Goal: Information Seeking & Learning: Learn about a topic

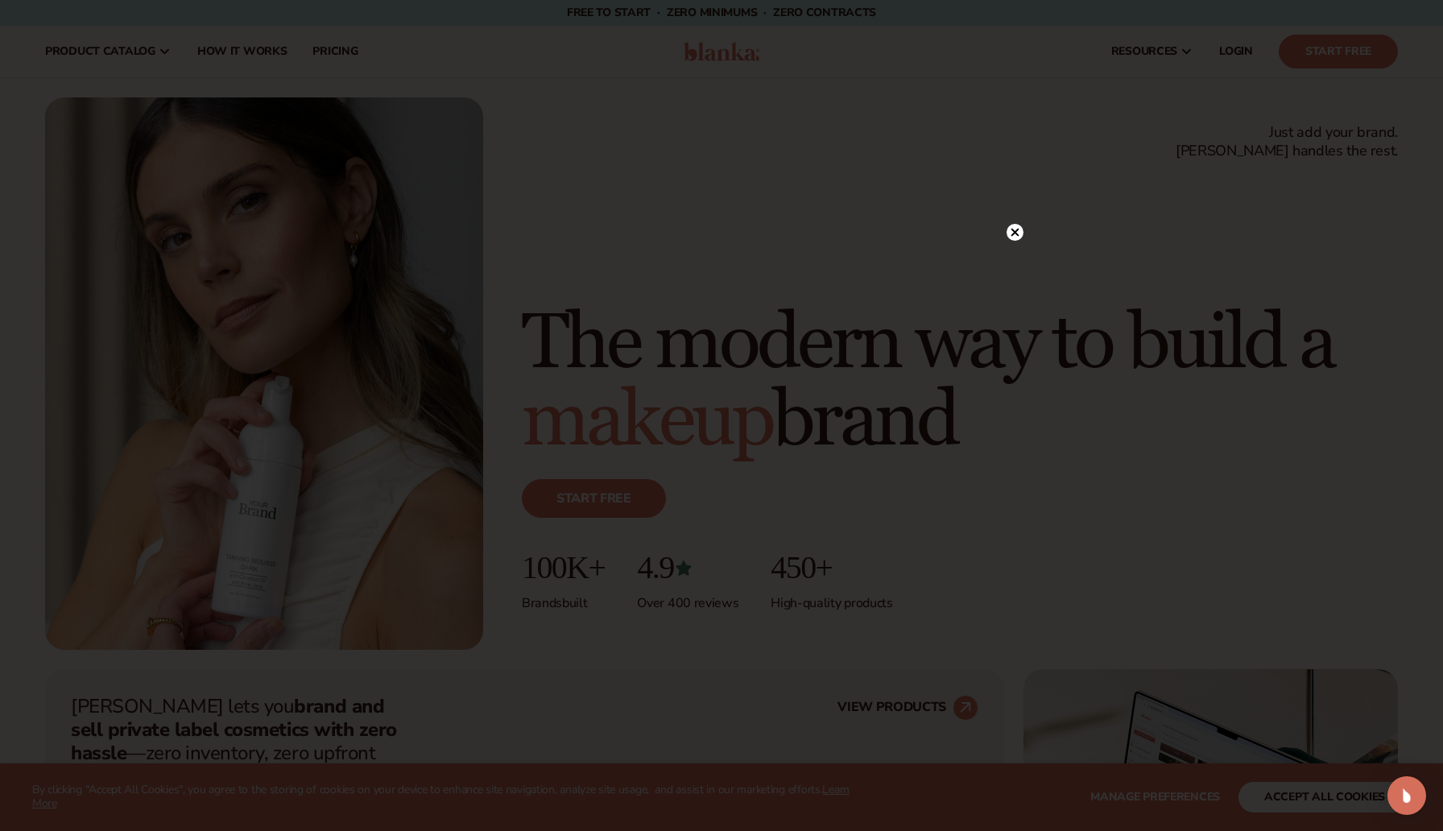
click at [1018, 233] on circle at bounding box center [1014, 232] width 17 height 17
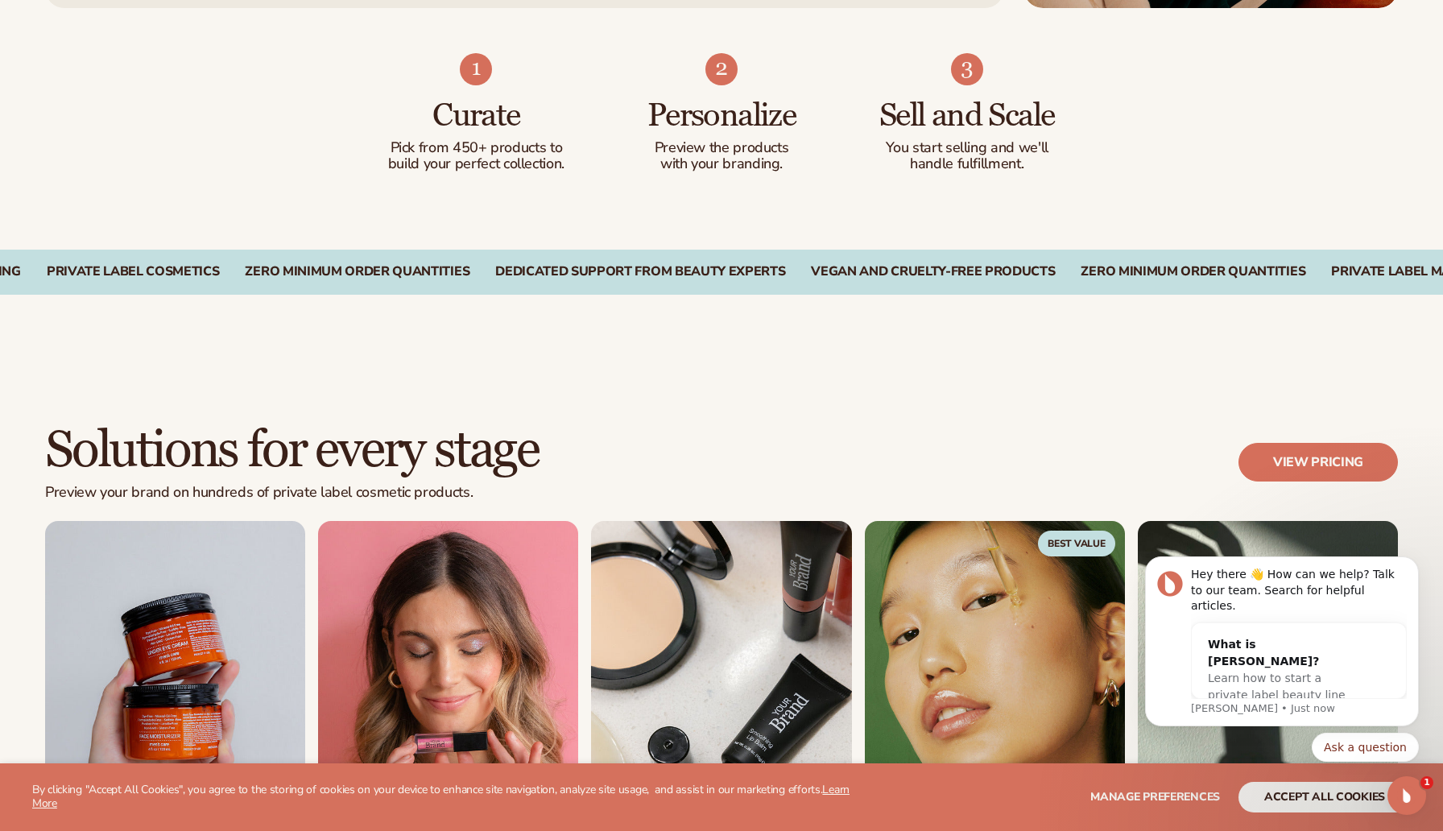
scroll to position [1078, 0]
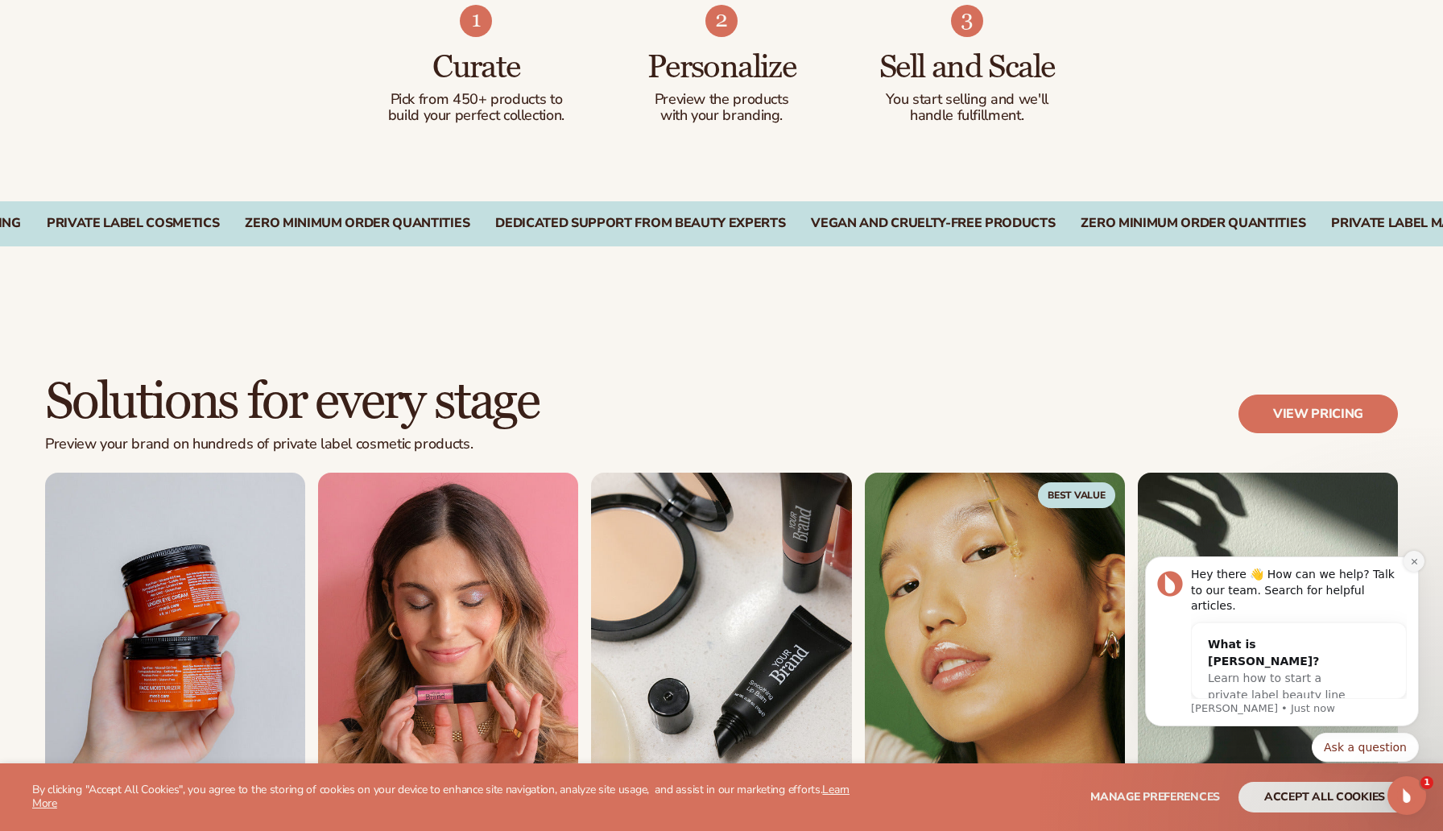
click at [1410, 566] on icon "Dismiss notification" at bounding box center [1414, 561] width 9 height 9
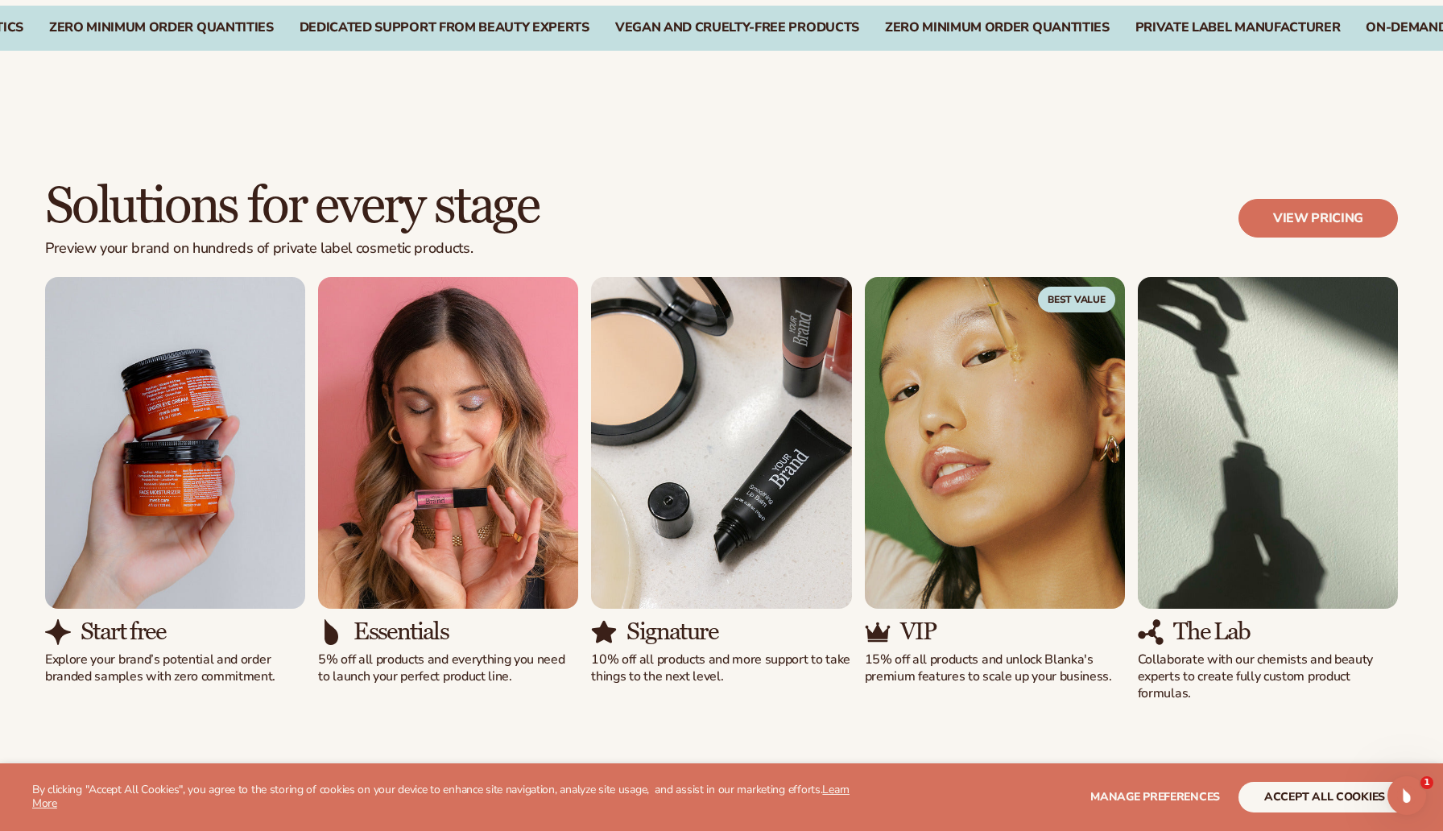
scroll to position [1277, 0]
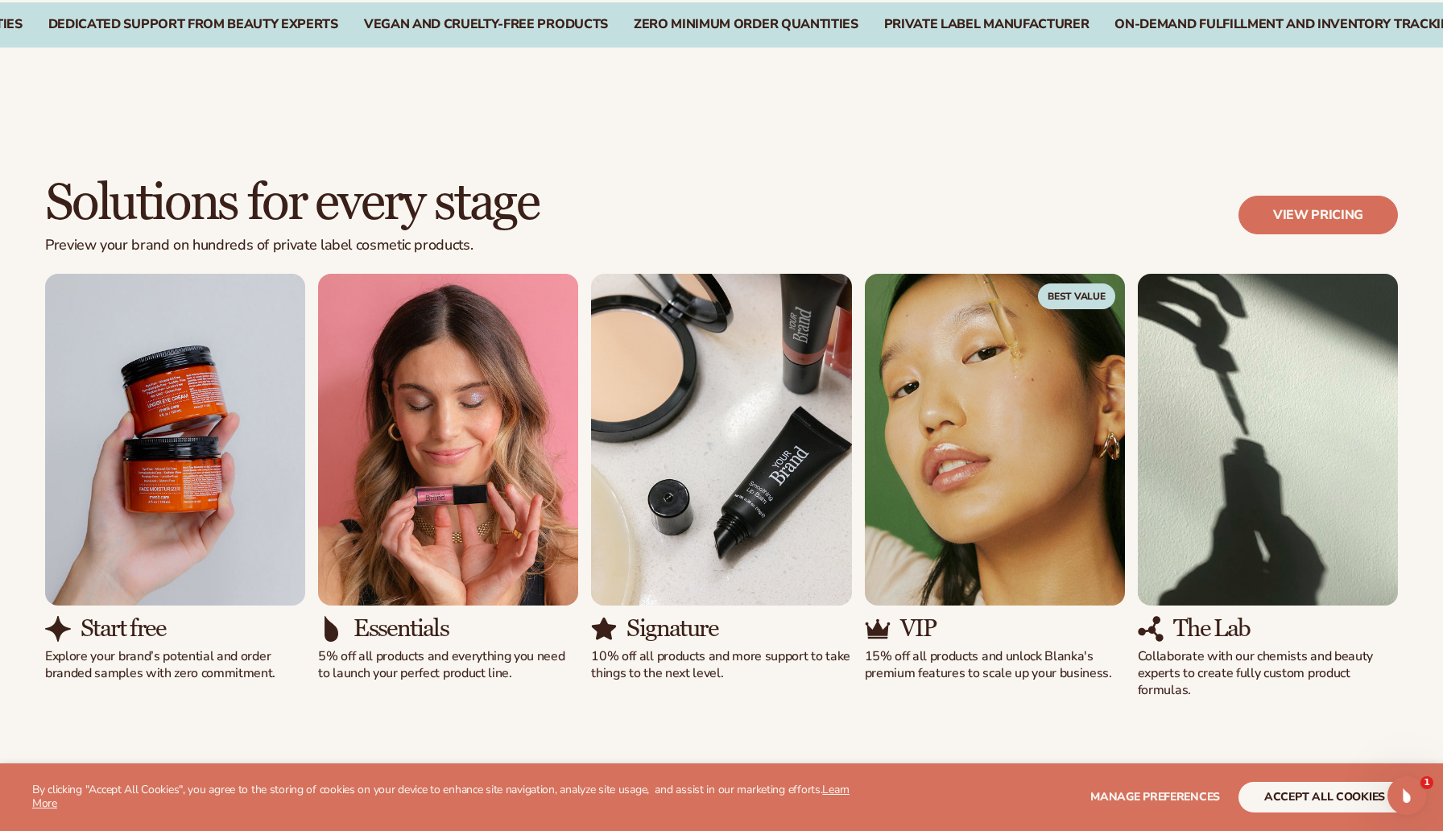
click at [449, 484] on img "2 / 5" at bounding box center [448, 440] width 260 height 333
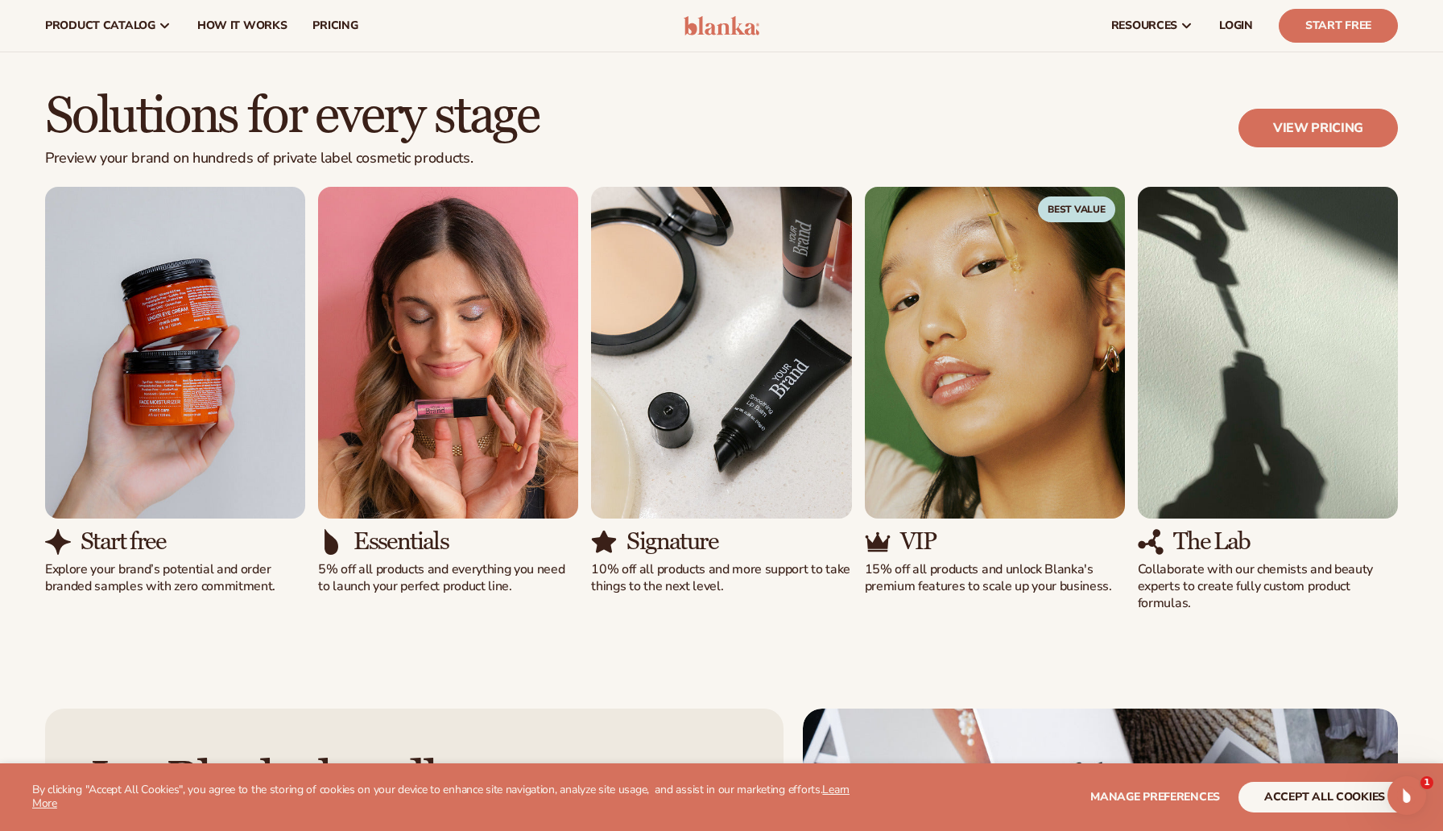
scroll to position [1335, 0]
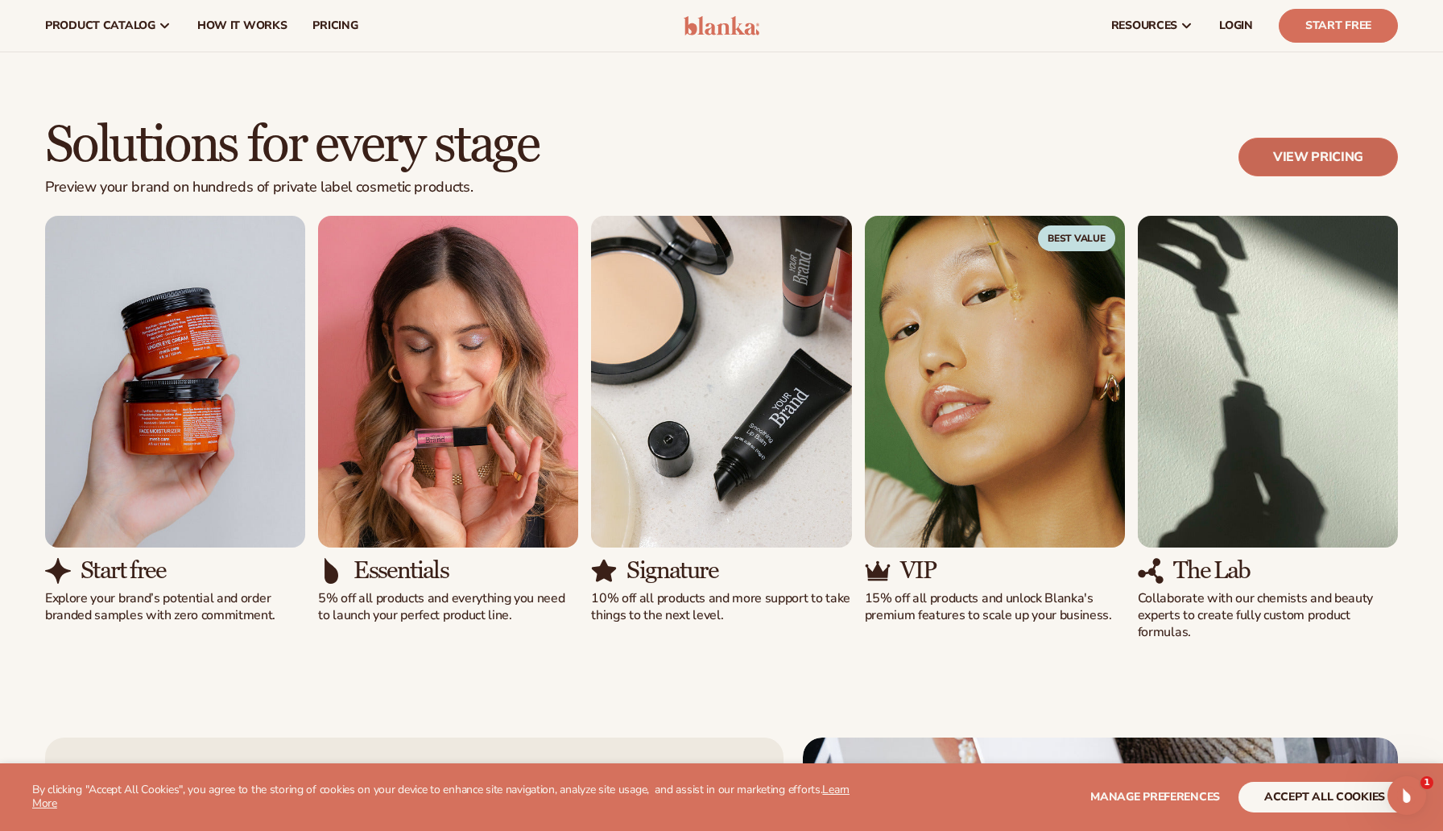
click at [1276, 154] on link "View pricing" at bounding box center [1317, 157] width 159 height 39
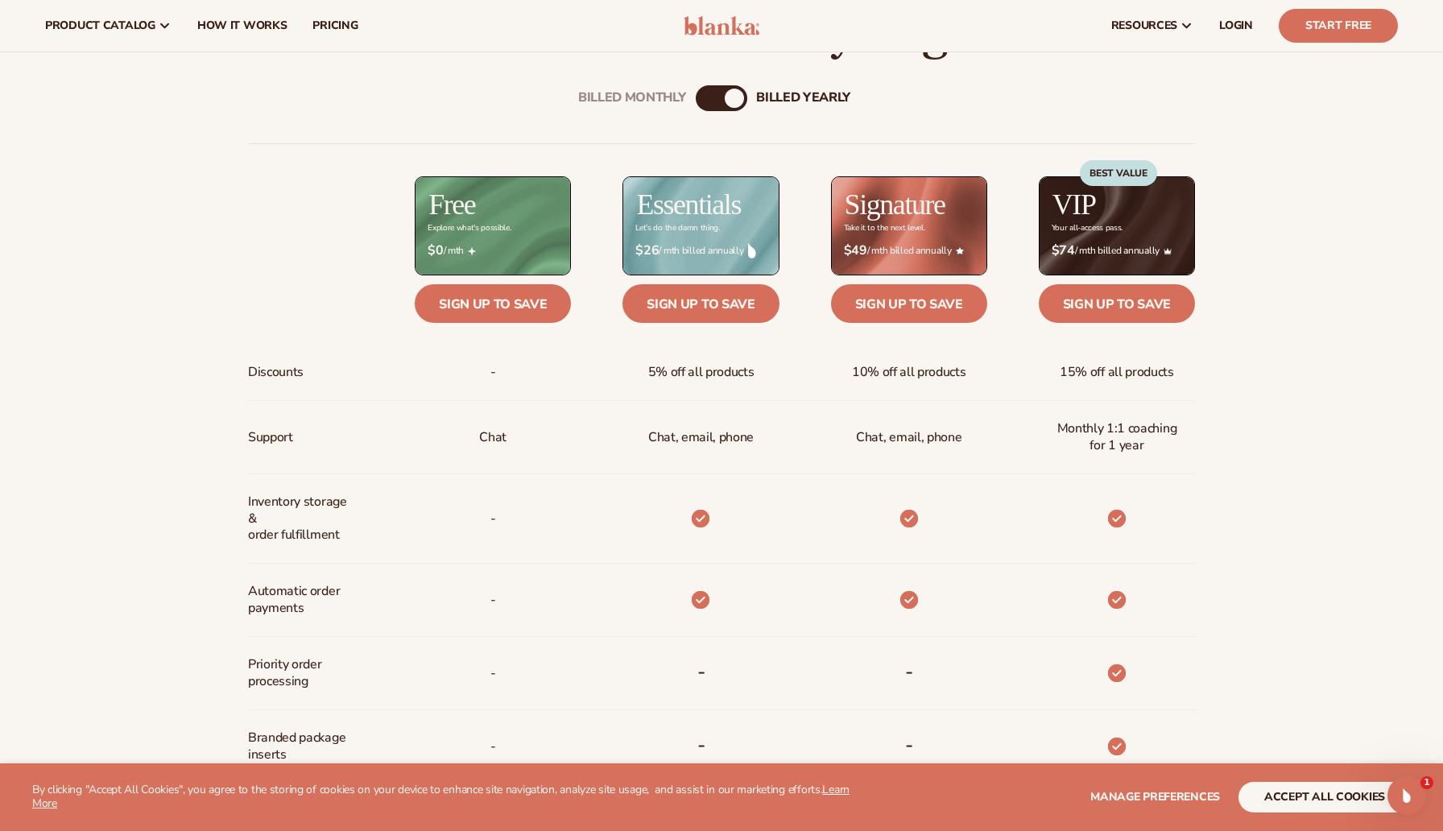
scroll to position [637, 0]
click at [724, 114] on div "Billed Monthly billed Yearly Billed Monthly billed Yearly Discounts Support Inv…" at bounding box center [721, 602] width 1037 height 1084
click at [732, 94] on div "billed Yearly" at bounding box center [734, 98] width 19 height 19
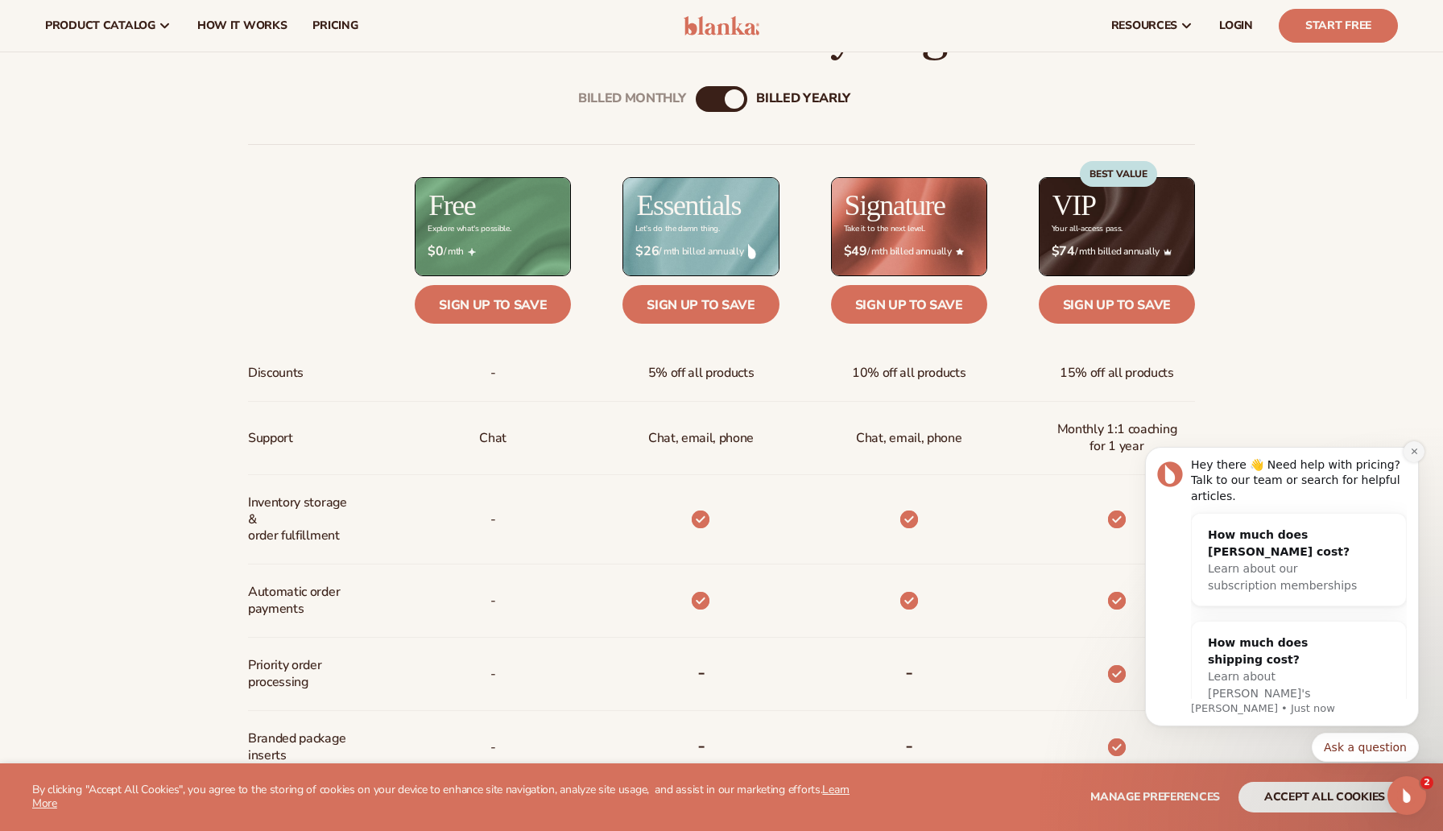
click at [1407, 452] on button "Dismiss notification" at bounding box center [1413, 451] width 21 height 21
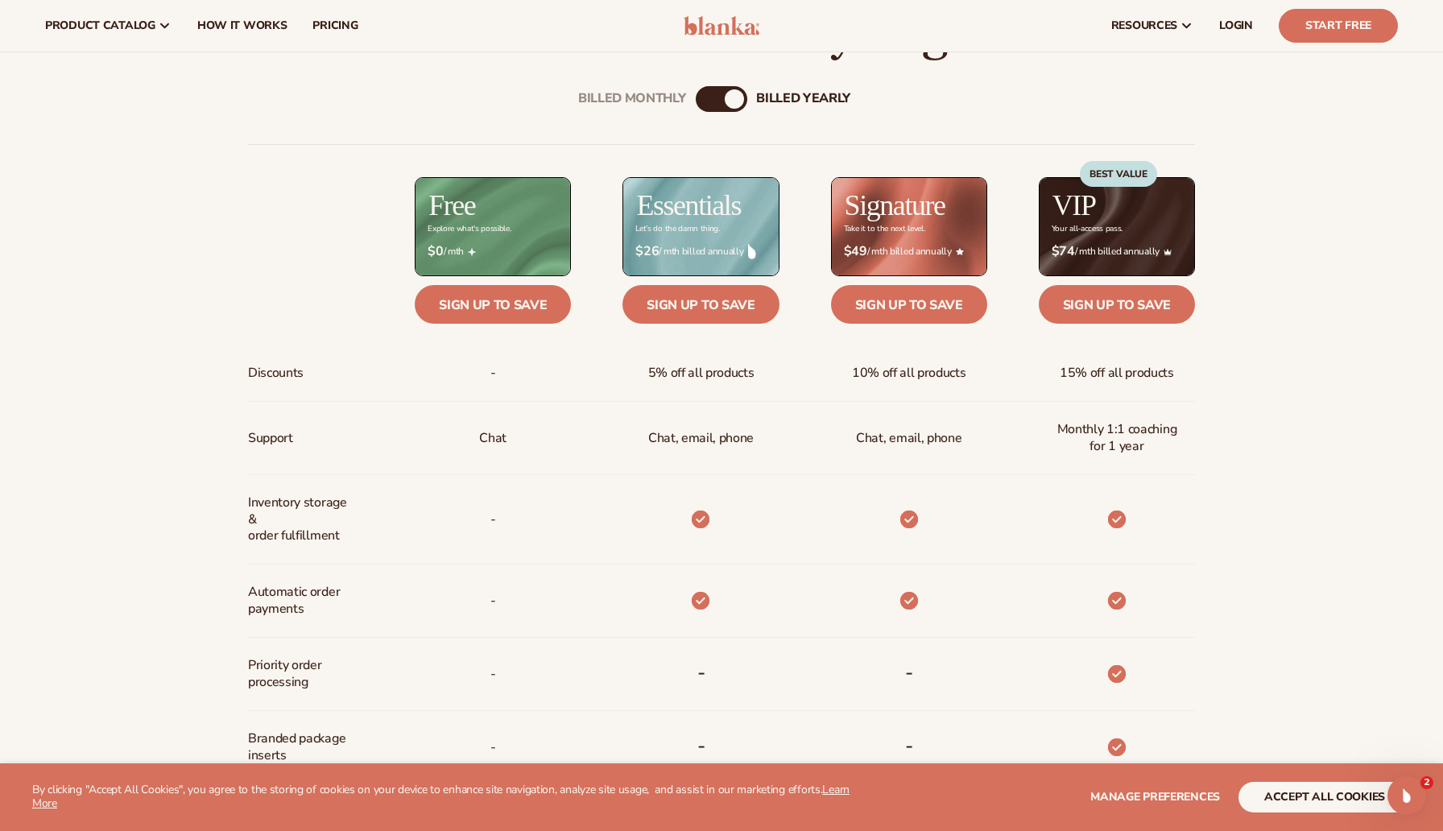
click at [731, 113] on div "Billed Monthly billed Yearly Billed Monthly billed Yearly Discounts Support Inv…" at bounding box center [721, 602] width 1037 height 1084
click at [731, 109] on div "Billed Monthly billed Yearly" at bounding box center [722, 99] width 52 height 26
click at [734, 102] on div "billed Yearly" at bounding box center [734, 98] width 19 height 19
click at [731, 96] on div "billed Yearly" at bounding box center [734, 98] width 19 height 19
drag, startPoint x: 732, startPoint y: 96, endPoint x: 644, endPoint y: 103, distance: 88.1
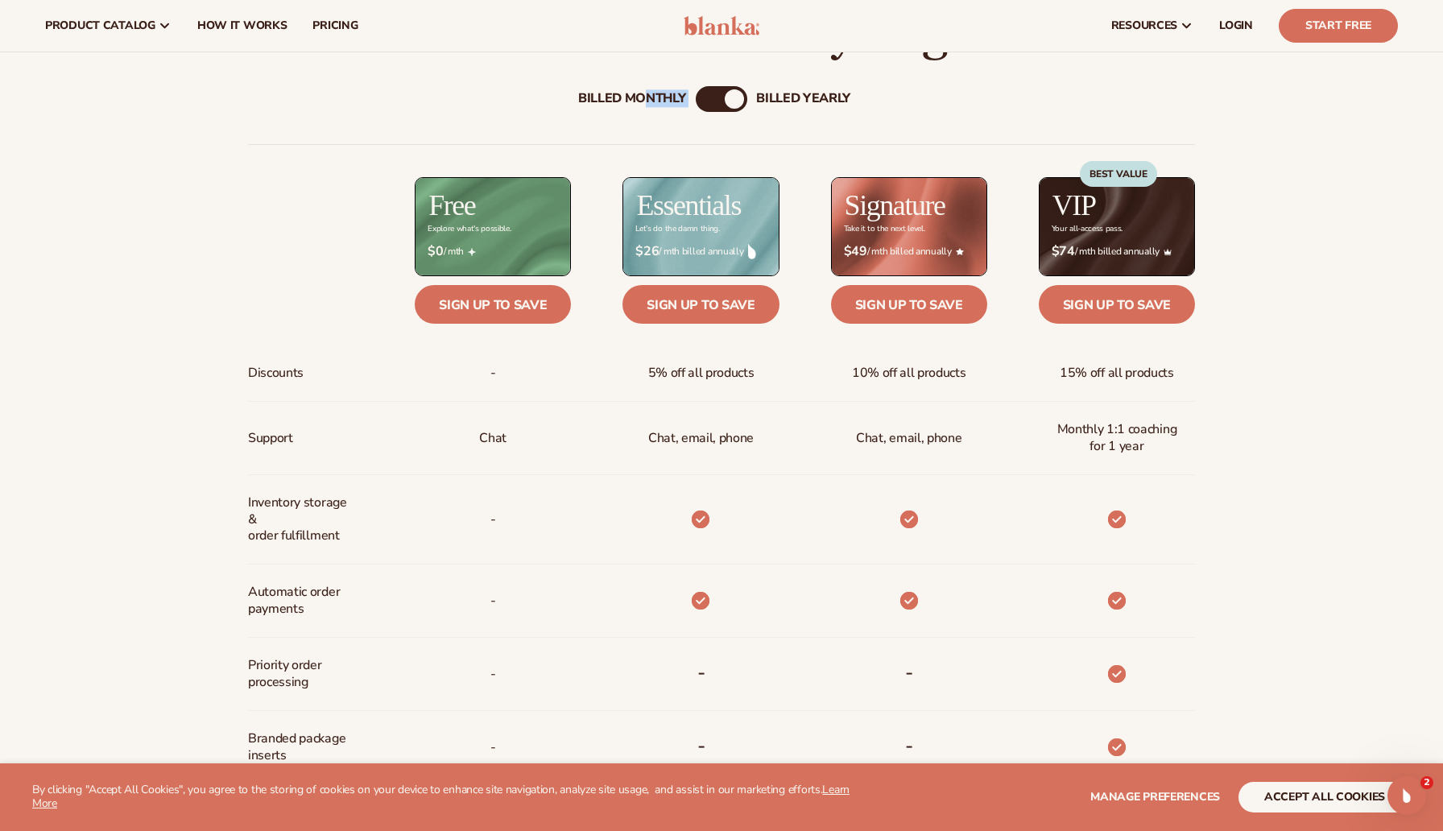
click at [696, 103] on div "Billed Monthly billed Yearly" at bounding box center [722, 99] width 52 height 26
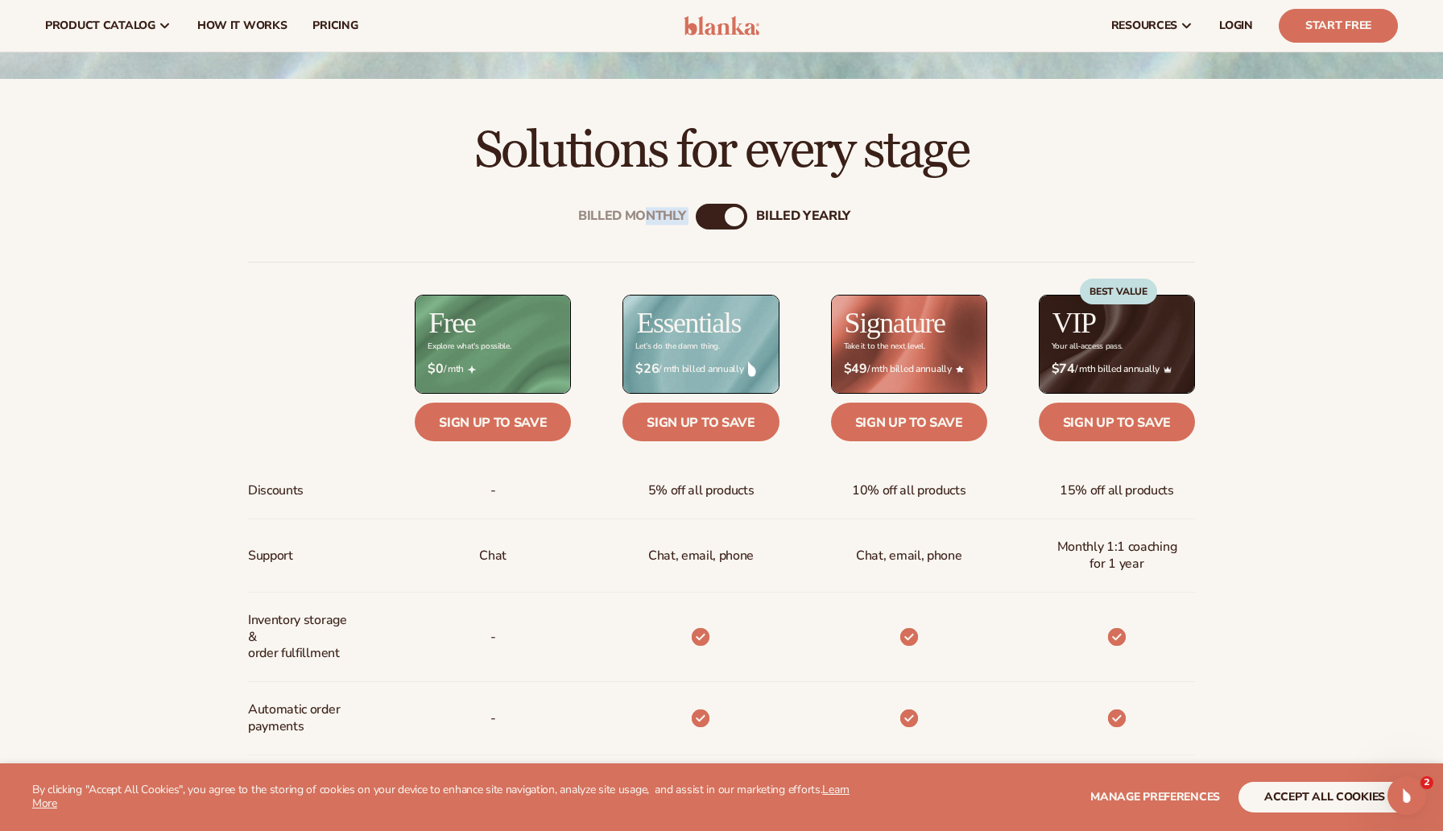
scroll to position [492, 0]
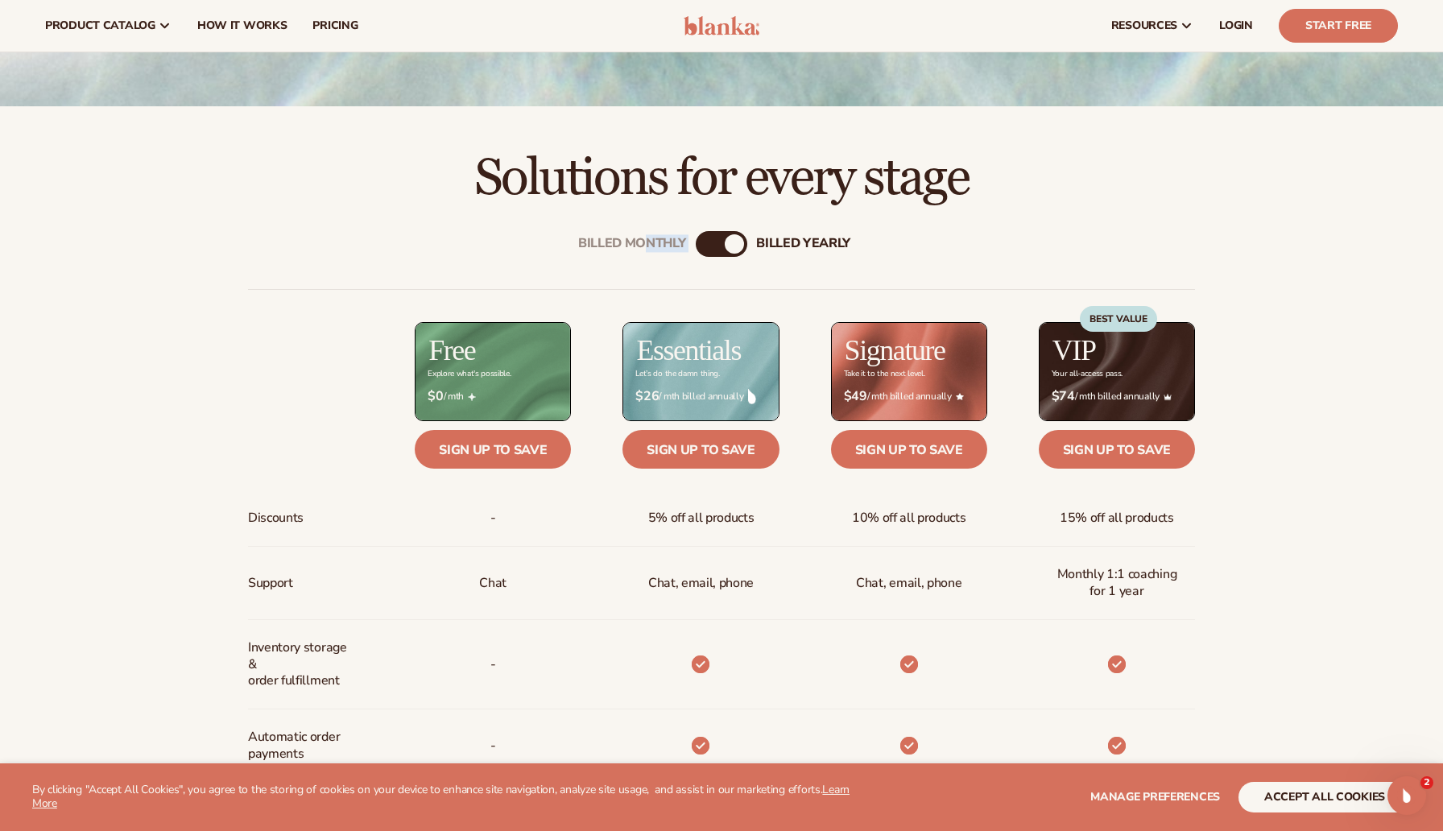
click at [739, 246] on div "billed Yearly" at bounding box center [734, 243] width 19 height 19
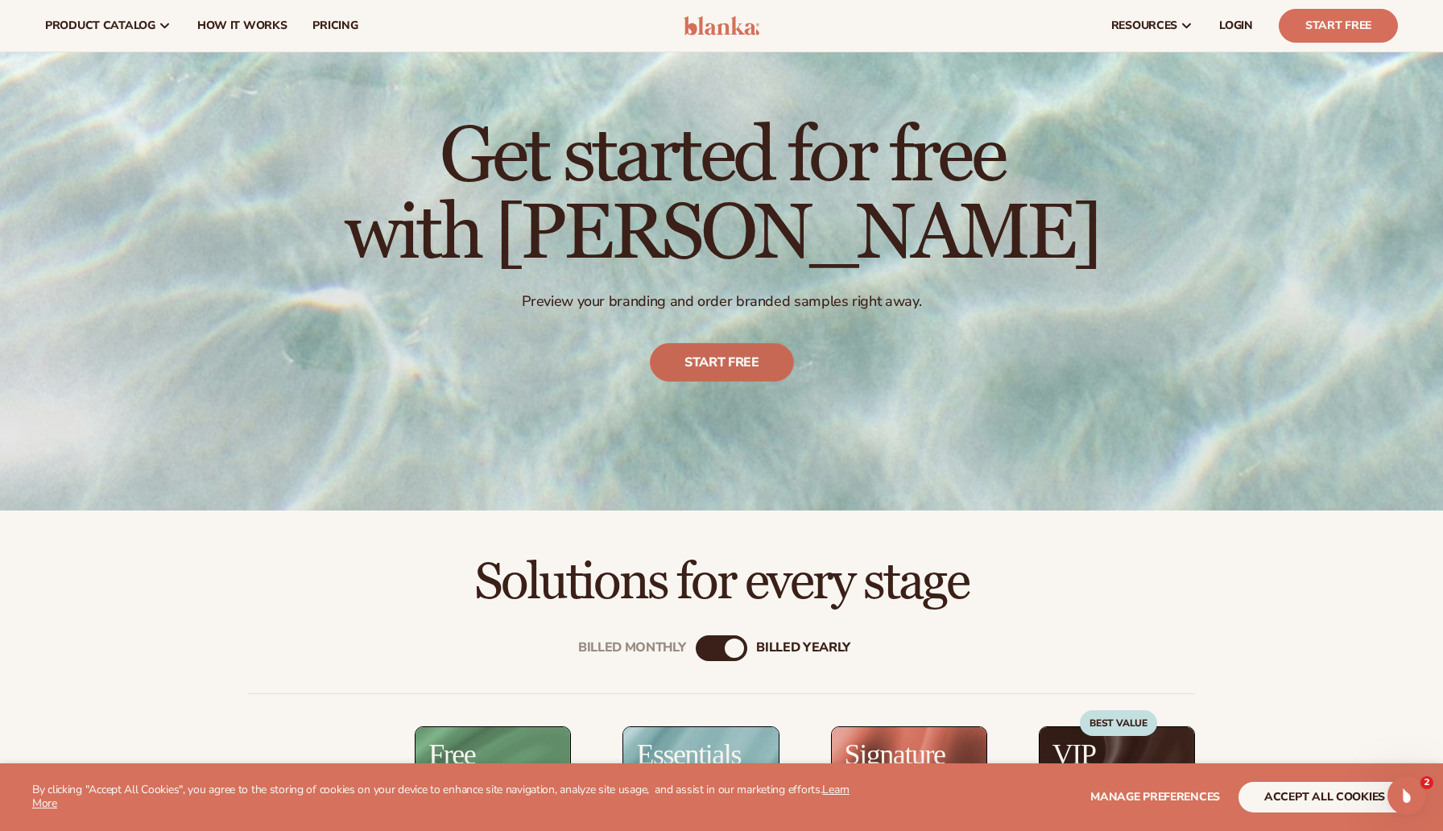
scroll to position [0, 0]
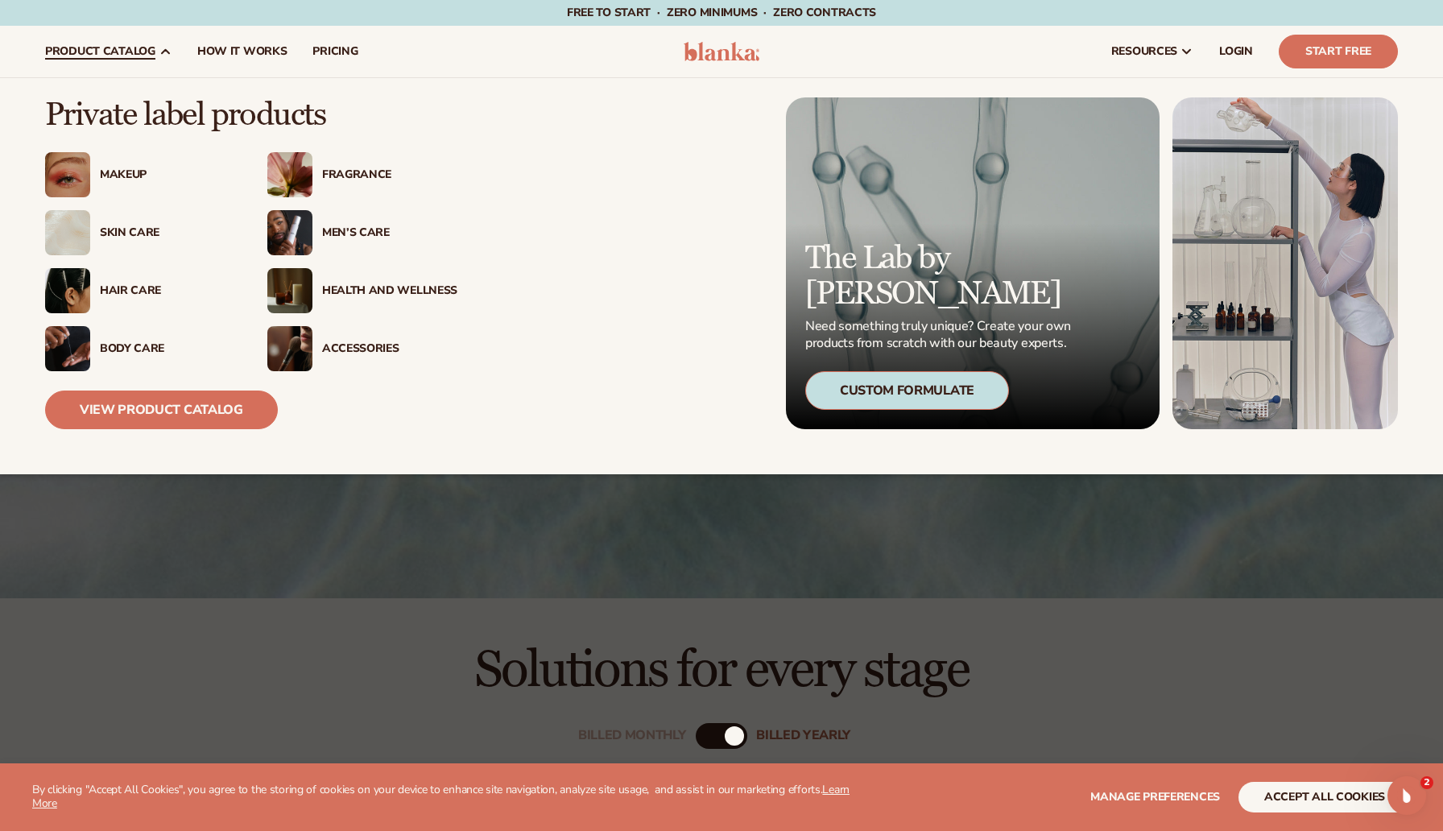
click at [159, 52] on icon at bounding box center [165, 51] width 13 height 13
click at [129, 233] on div "Skin Care" at bounding box center [167, 233] width 135 height 14
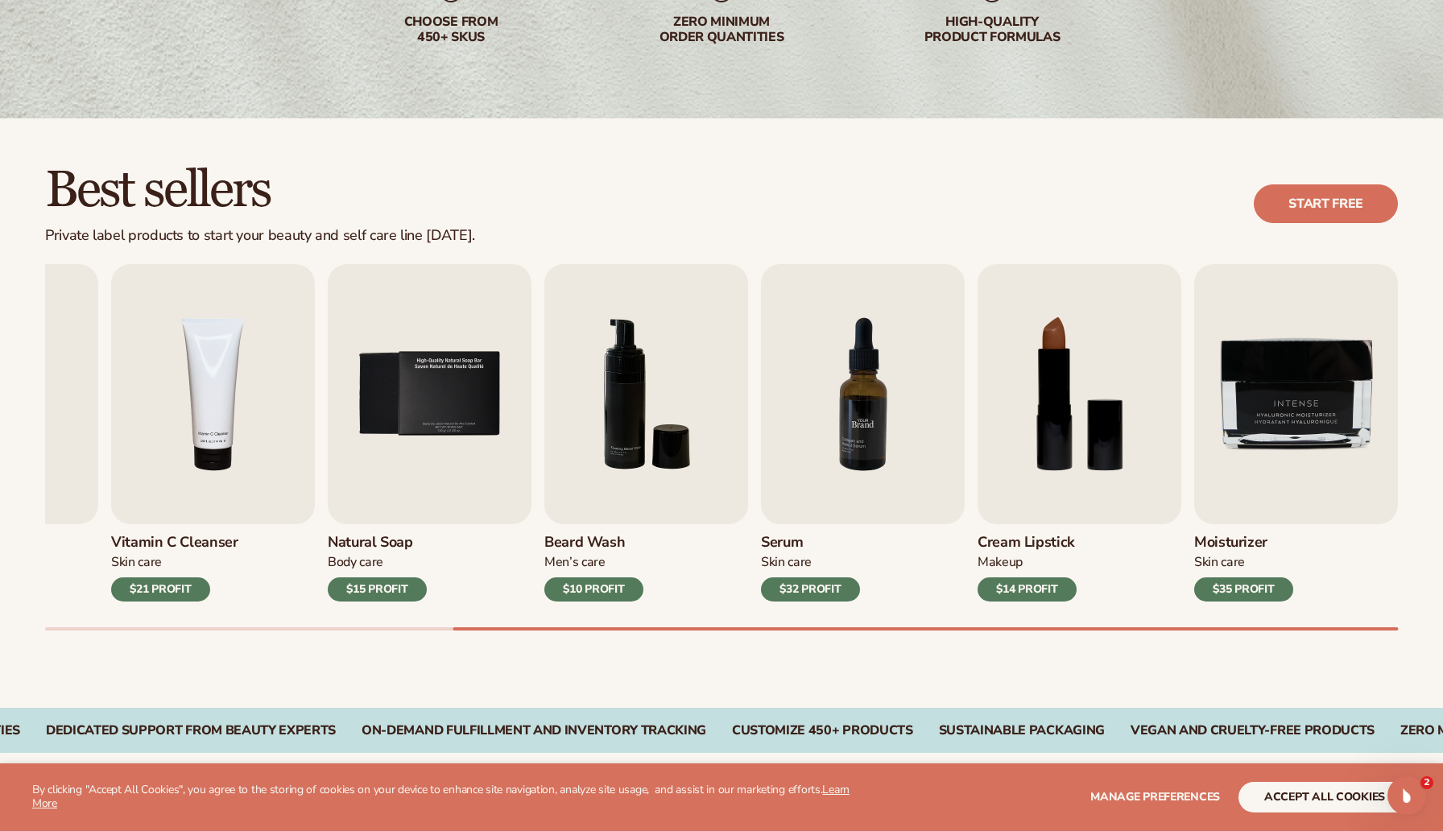
click at [805, 408] on img "7 / 9" at bounding box center [863, 394] width 204 height 260
click at [808, 589] on div "$32 PROFIT" at bounding box center [810, 589] width 99 height 24
click at [856, 419] on img "7 / 9" at bounding box center [863, 394] width 204 height 260
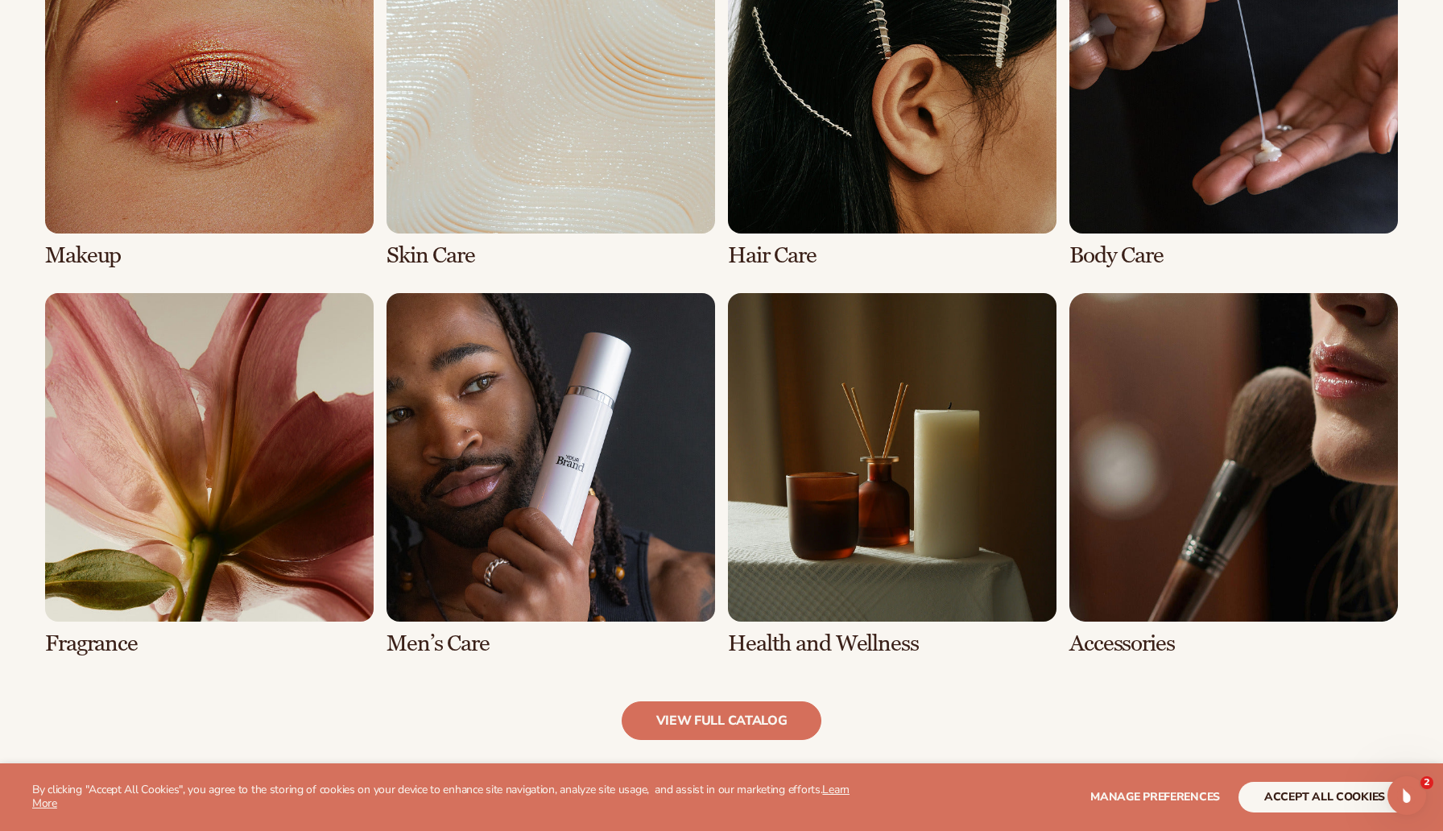
click at [903, 537] on link "7 / 8" at bounding box center [892, 474] width 328 height 363
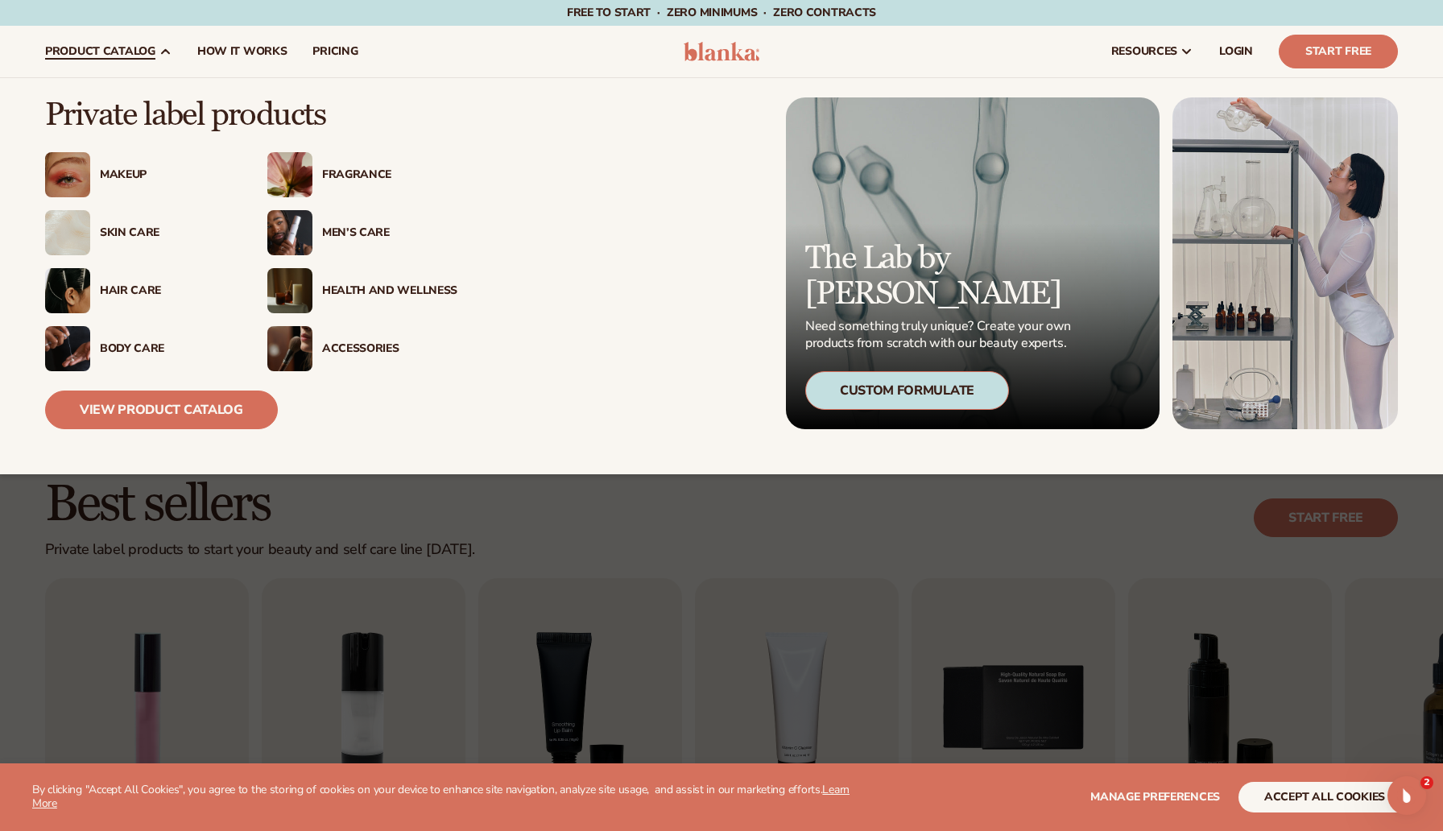
click at [350, 293] on div "Health And Wellness" at bounding box center [389, 291] width 135 height 14
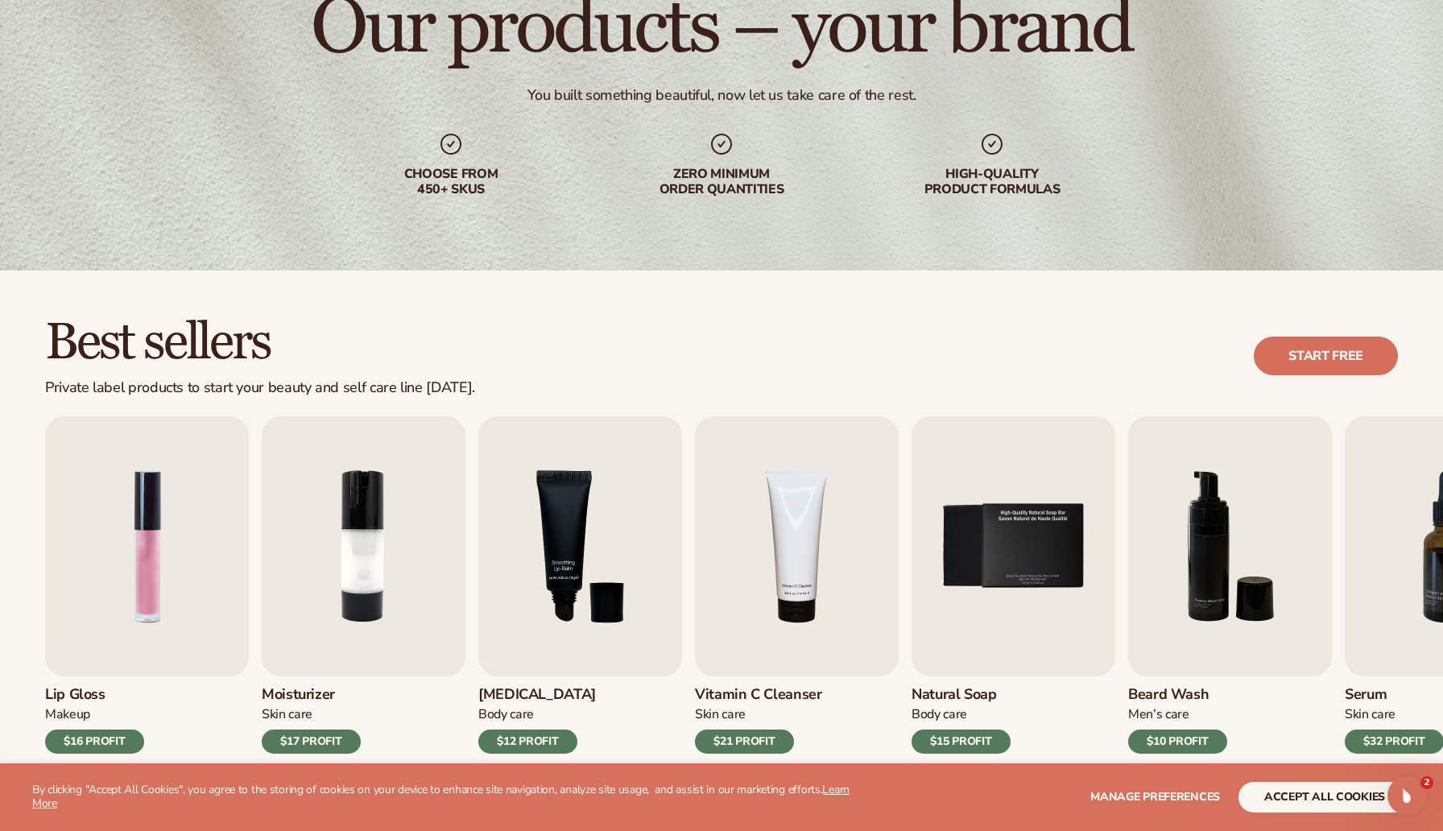
scroll to position [179, 0]
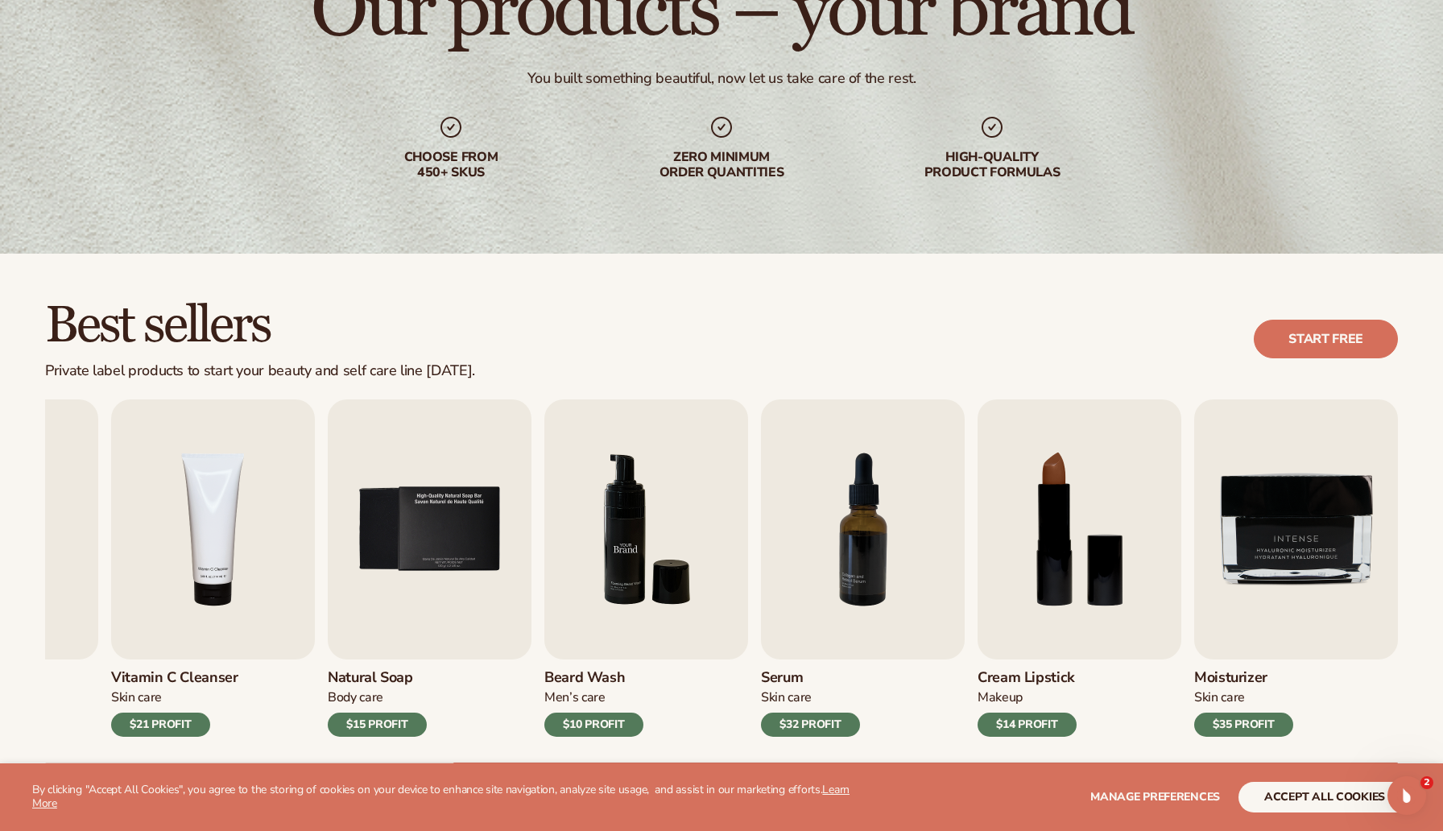
click at [654, 535] on img "6 / 9" at bounding box center [646, 529] width 204 height 260
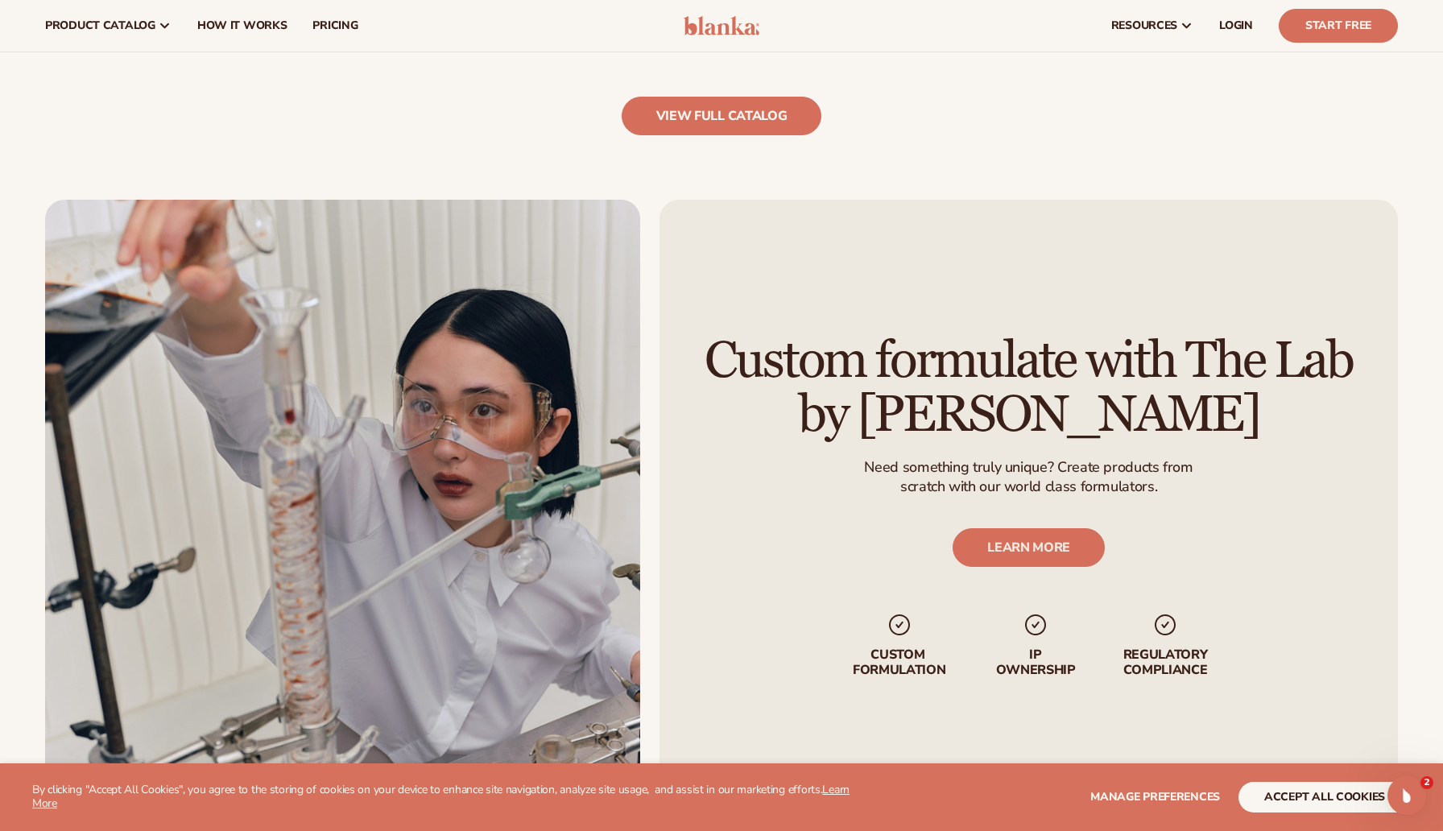
scroll to position [1886, 0]
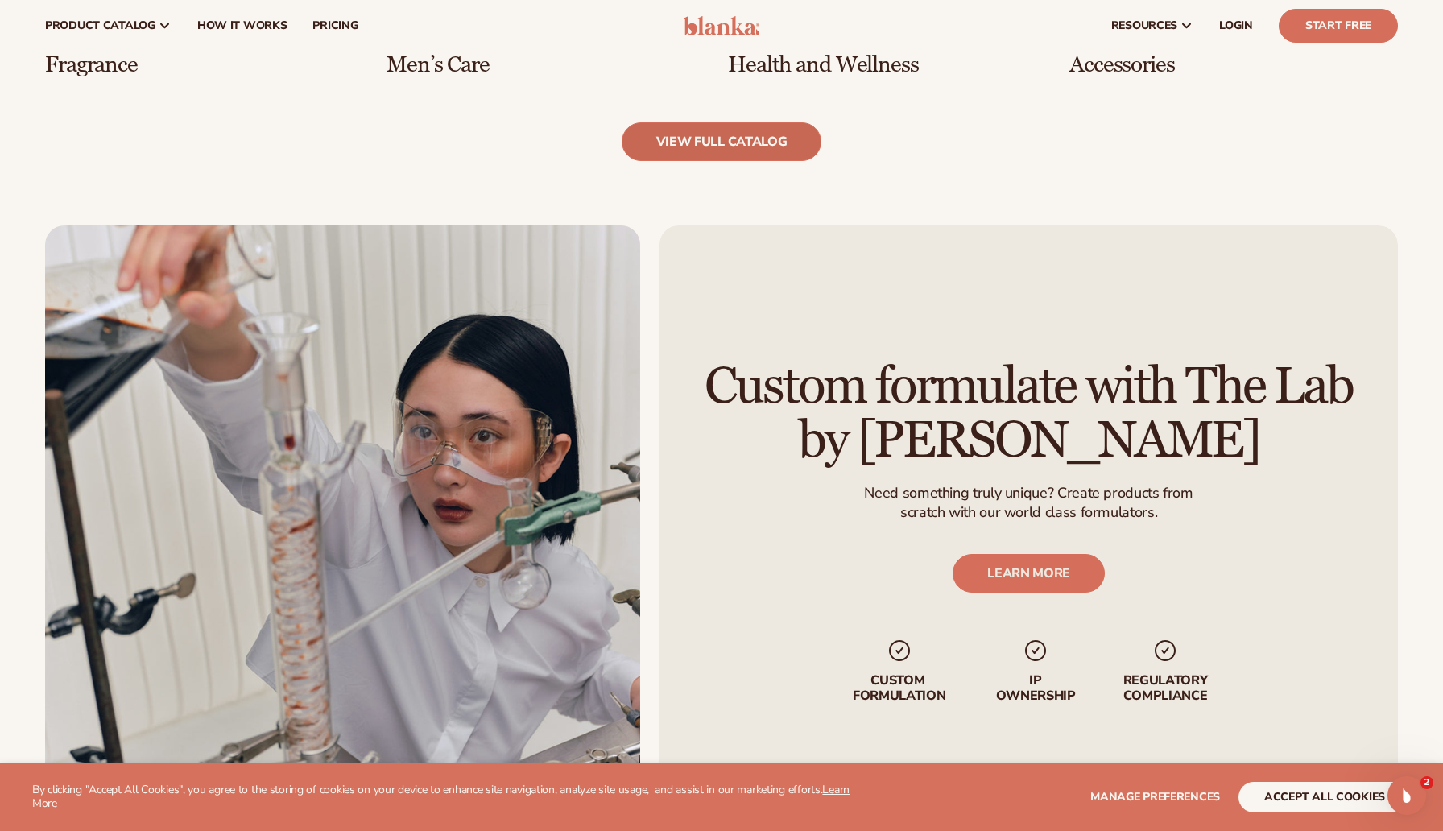
click at [779, 150] on link "view full catalog" at bounding box center [722, 141] width 200 height 39
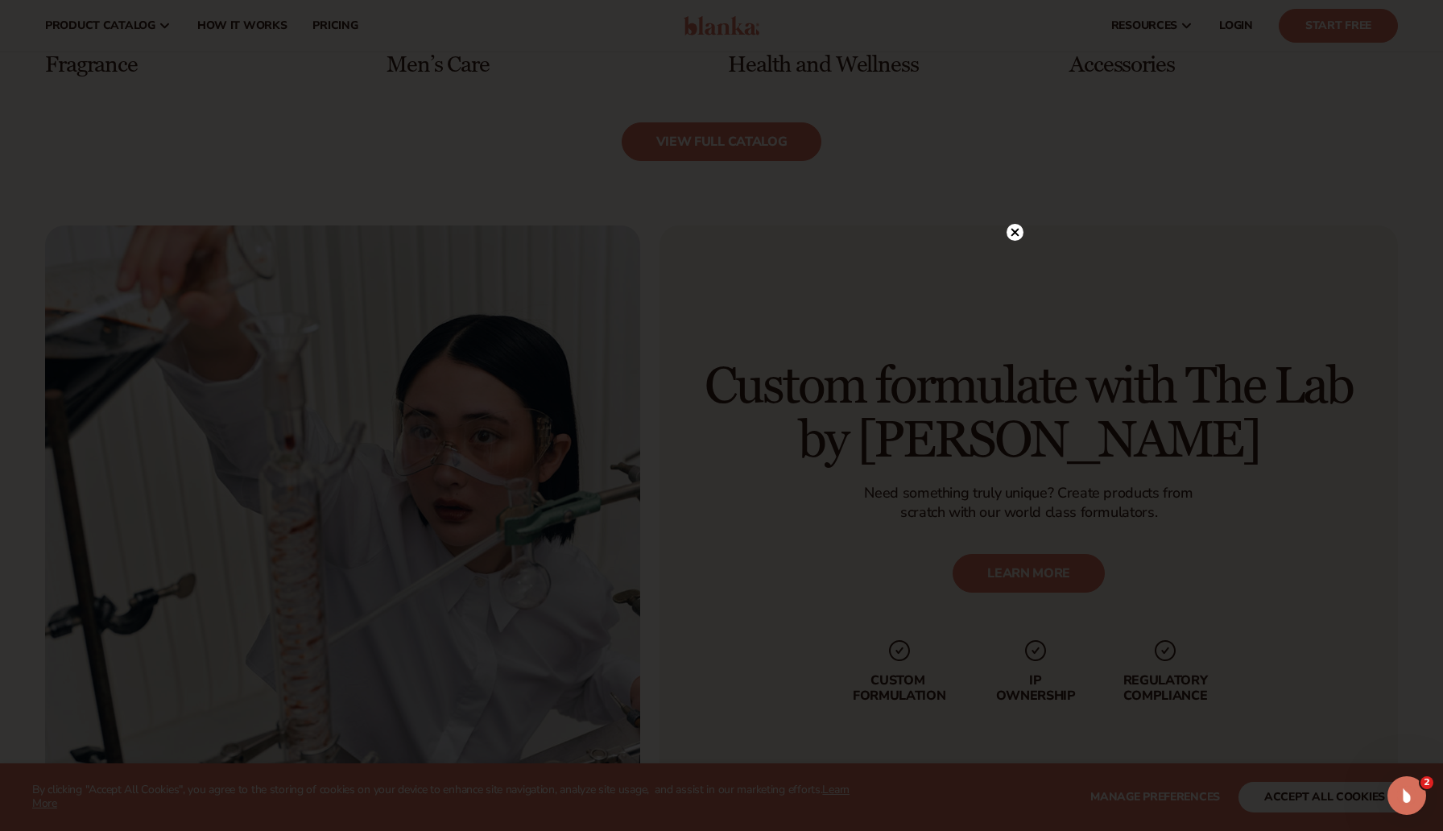
click at [1012, 235] on icon at bounding box center [1015, 232] width 8 height 8
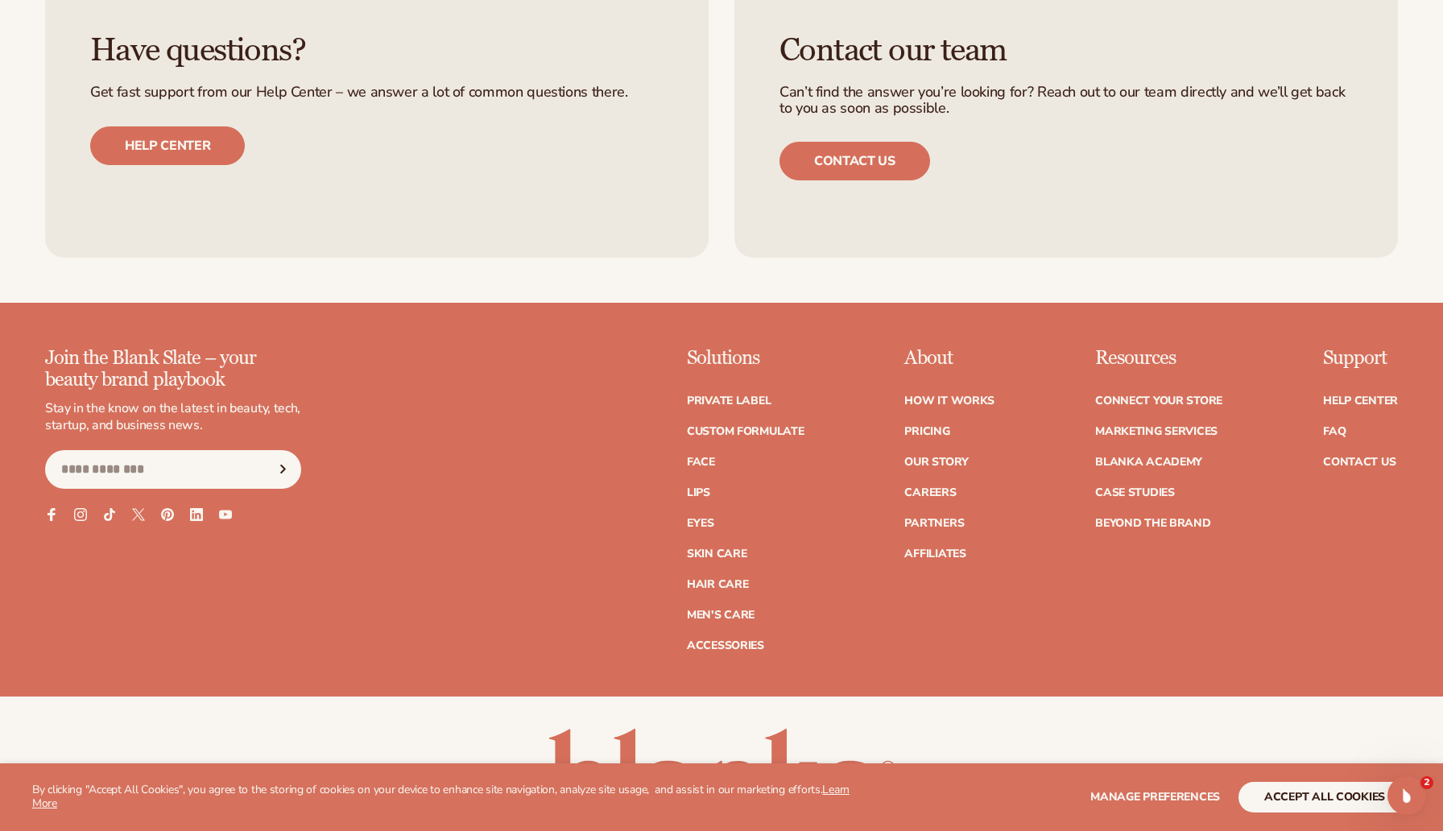
scroll to position [2927, 0]
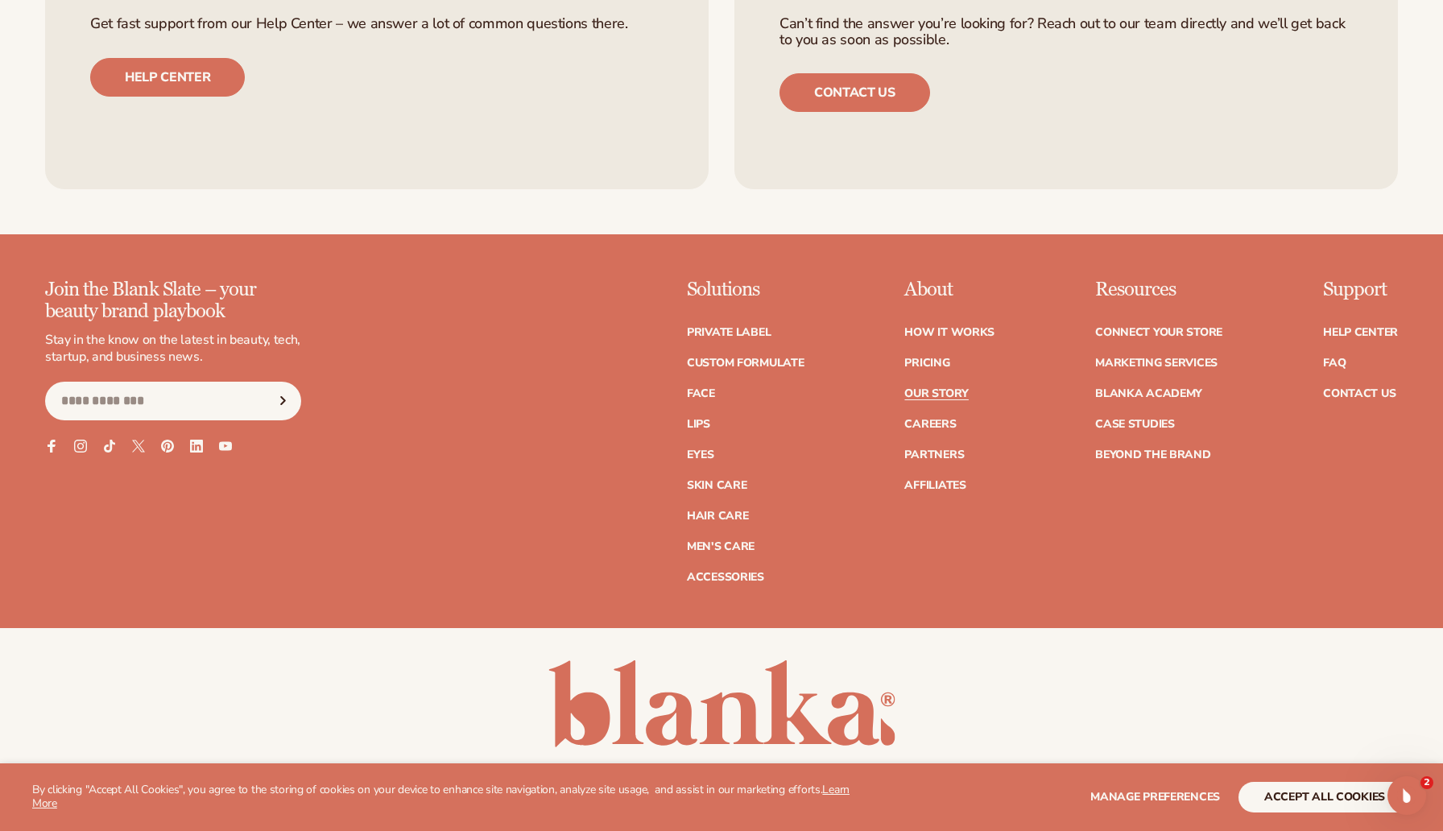
click at [942, 390] on link "Our Story" at bounding box center [936, 393] width 64 height 11
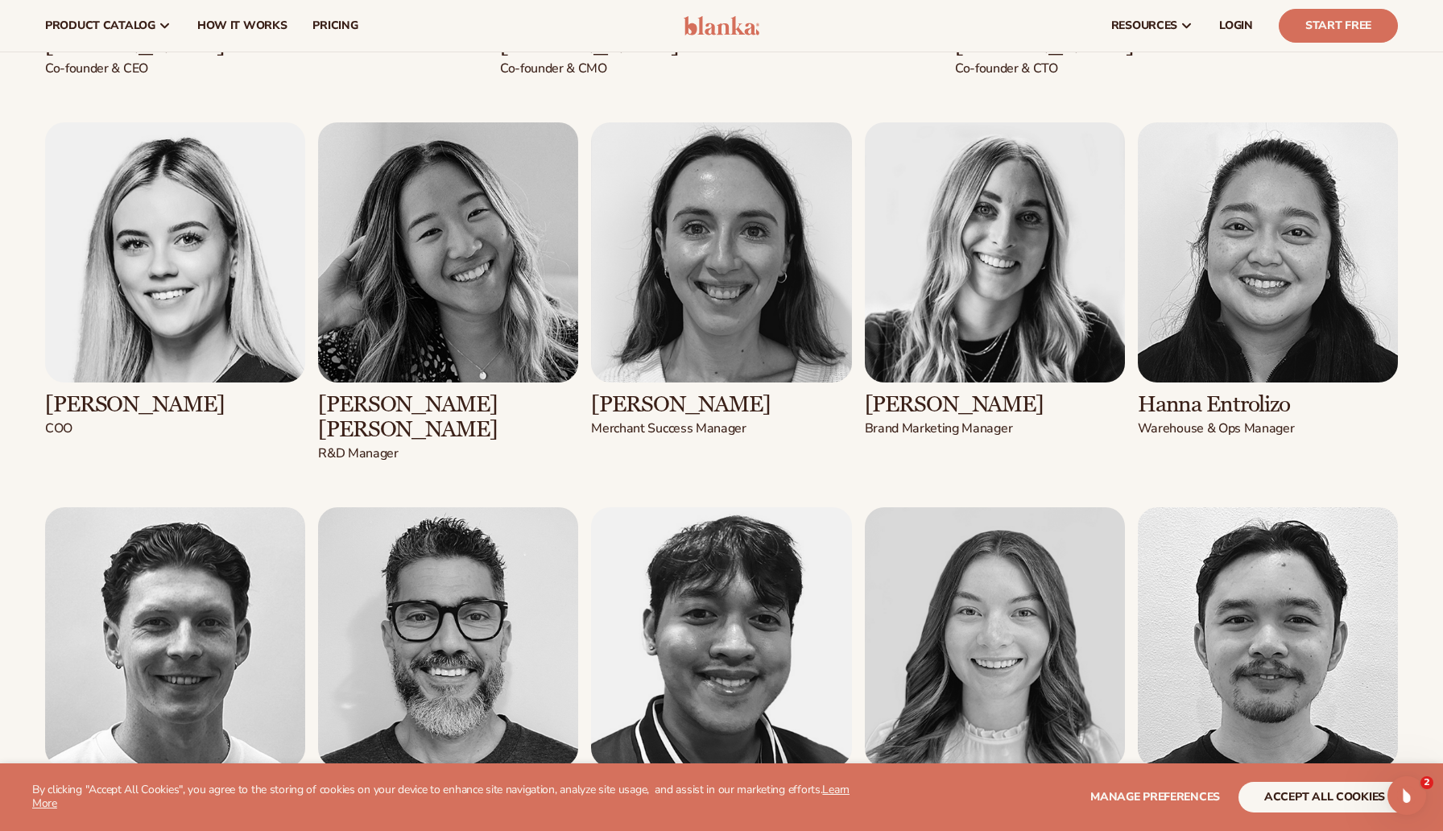
scroll to position [2399, 0]
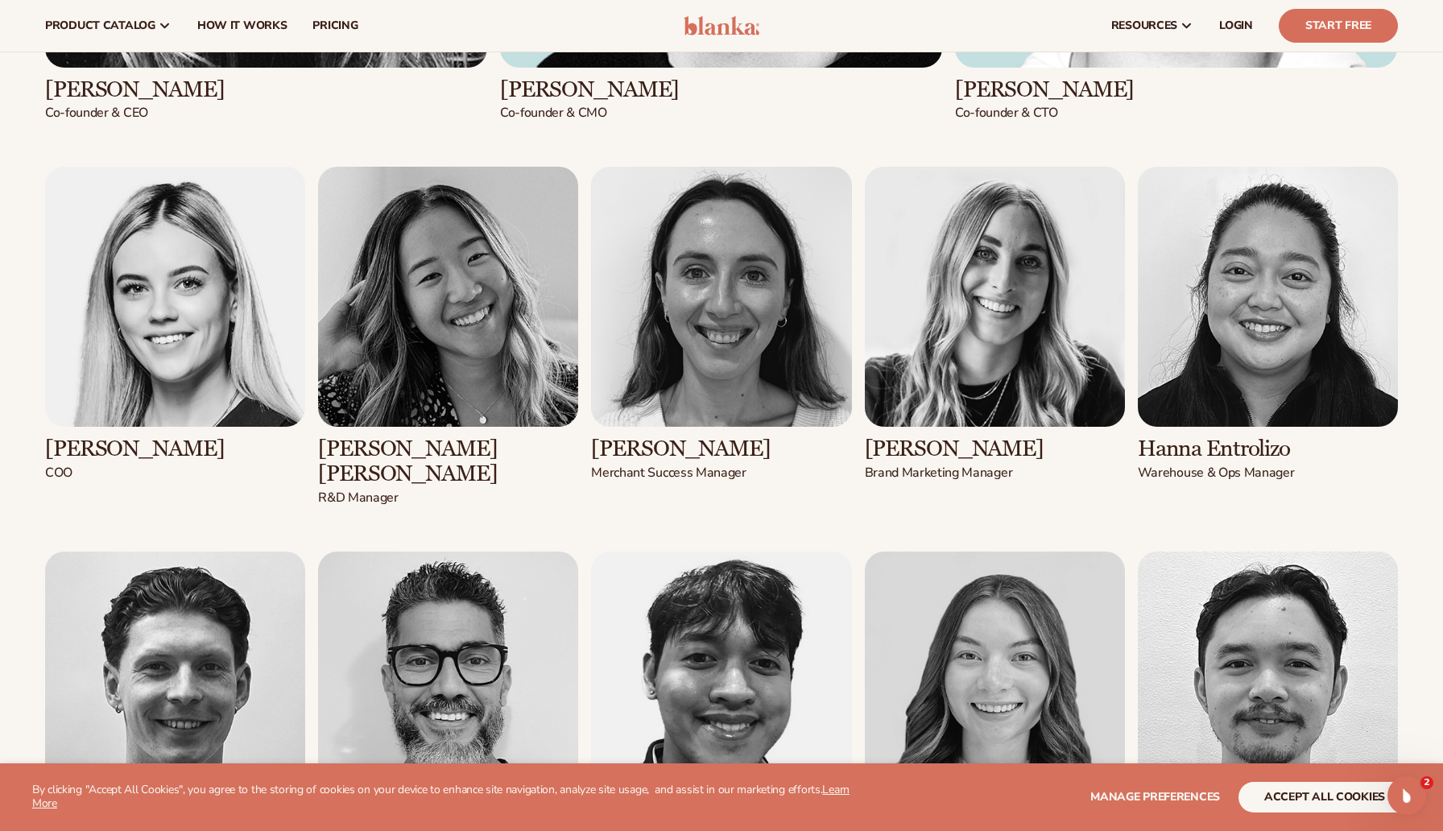
click at [704, 27] on img at bounding box center [722, 25] width 76 height 19
